Goal: Task Accomplishment & Management: Manage account settings

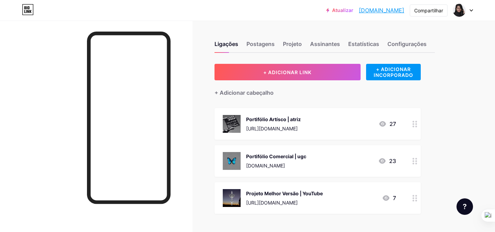
click at [412, 161] on icon at bounding box center [414, 161] width 5 height 7
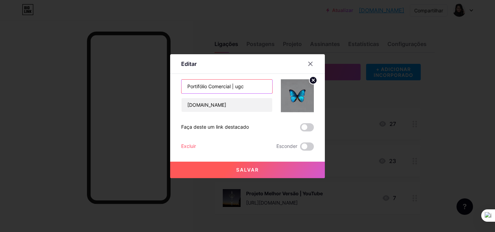
click at [209, 86] on input "Portifólio Comercial | ugc" at bounding box center [226, 87] width 91 height 14
click at [244, 86] on input "Comercial | ugc" at bounding box center [226, 87] width 91 height 14
type input "Comercial | Portifólio"
click at [253, 170] on font "Salvar" at bounding box center [247, 170] width 23 height 6
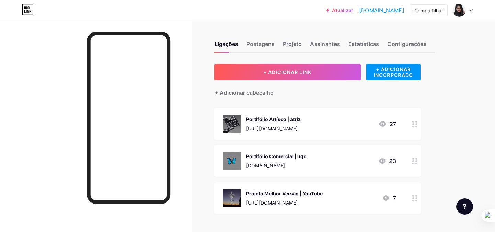
click at [413, 123] on icon at bounding box center [414, 124] width 5 height 7
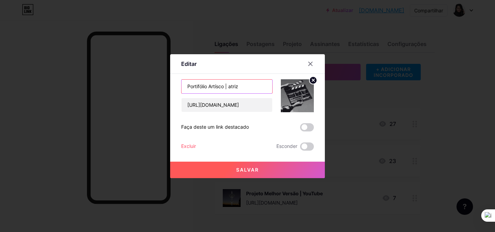
drag, startPoint x: 208, startPoint y: 85, endPoint x: 164, endPoint y: 85, distance: 44.3
click at [164, 85] on div "Editar Contente YouTube Reproduza vídeos do YouTube sem sair da sua página. ADI…" at bounding box center [247, 116] width 495 height 232
click at [227, 85] on input "Artísco | atriz" at bounding box center [226, 87] width 91 height 14
paste input "Portifólio"
type input "Artísco | Portifólio"
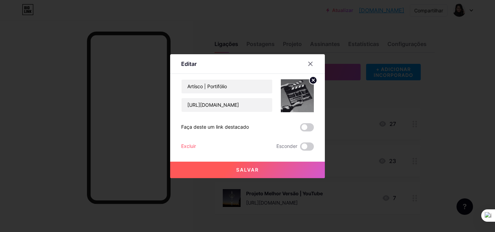
click at [251, 169] on font "Salvar" at bounding box center [247, 170] width 23 height 6
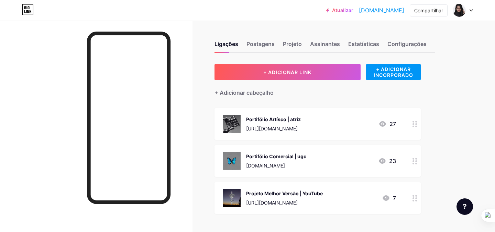
click at [301, 116] on div "Portifólio Artísco | atriz" at bounding box center [273, 119] width 55 height 7
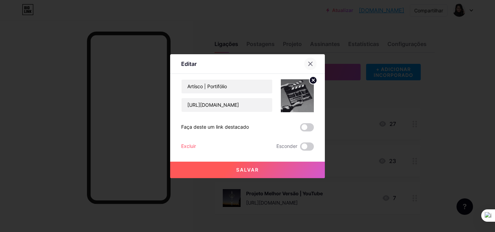
click at [306, 67] on div at bounding box center [310, 64] width 12 height 12
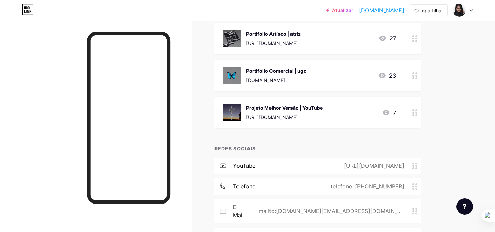
scroll to position [86, 0]
click at [413, 116] on div at bounding box center [415, 113] width 12 height 32
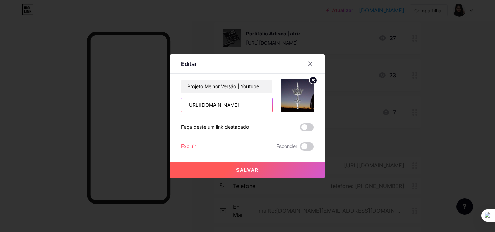
click at [237, 103] on input "[URL][DOMAIN_NAME]" at bounding box center [226, 105] width 91 height 14
click at [255, 106] on input "[URL][DOMAIN_NAME]" at bounding box center [226, 105] width 91 height 14
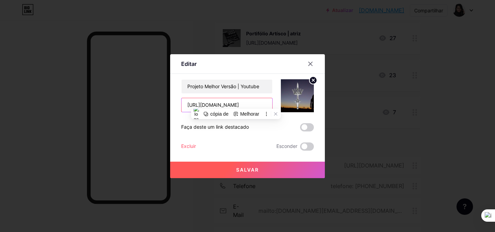
click at [255, 106] on input "[URL][DOMAIN_NAME]" at bounding box center [226, 105] width 91 height 14
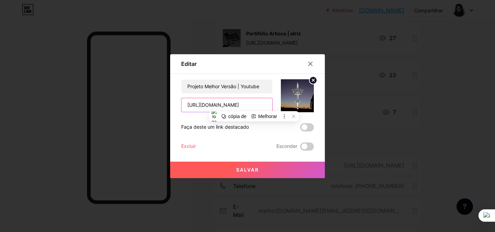
click at [255, 106] on input "[URL][DOMAIN_NAME]" at bounding box center [226, 105] width 91 height 14
paste input "[DOMAIN_NAME]/melhor-versao/"
type input "[URL][DOMAIN_NAME]"
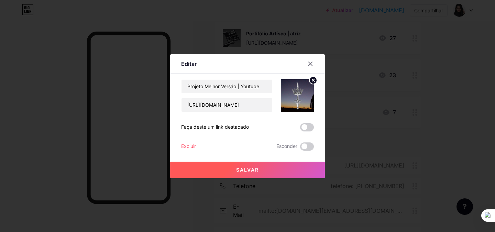
click at [260, 170] on button "Salvar" at bounding box center [247, 170] width 155 height 16
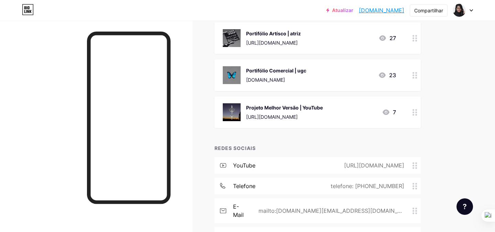
click at [416, 112] on circle at bounding box center [416, 113] width 2 height 2
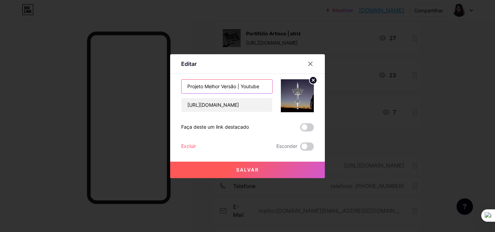
drag, startPoint x: 264, startPoint y: 90, endPoint x: 238, endPoint y: 87, distance: 26.0
click at [238, 87] on input "Projeto Melhor Versão | Youtube" at bounding box center [226, 87] width 91 height 14
type input "Projeto Melhor Versão"
click at [252, 172] on font "Salvar" at bounding box center [247, 170] width 23 height 6
